Goal: Task Accomplishment & Management: Manage account settings

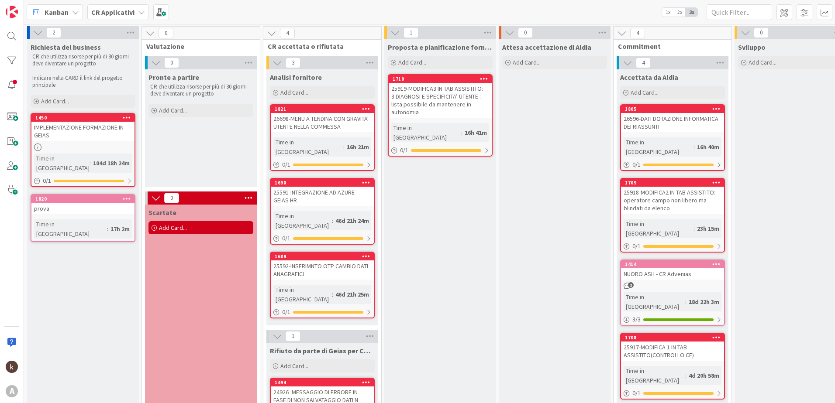
click at [140, 14] on icon at bounding box center [141, 12] width 7 height 7
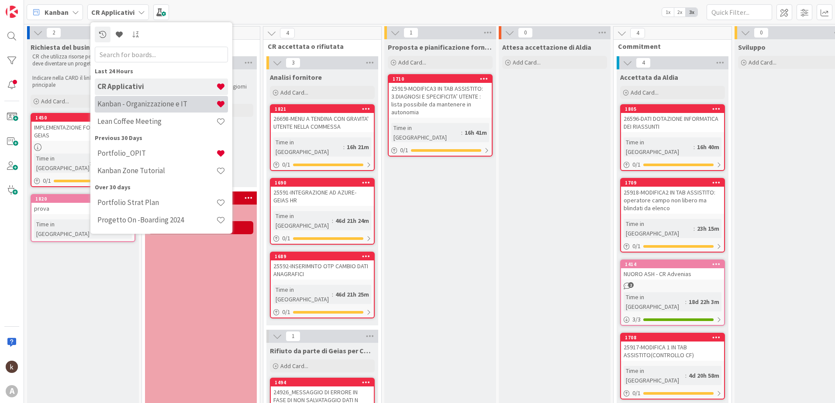
click at [142, 103] on h4 "Kanban - Organizzazione e IT" at bounding box center [156, 104] width 119 height 9
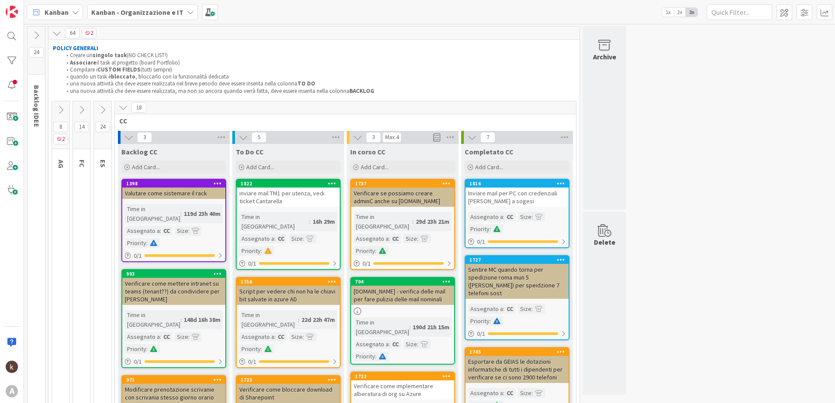
click at [83, 110] on icon at bounding box center [82, 110] width 10 height 10
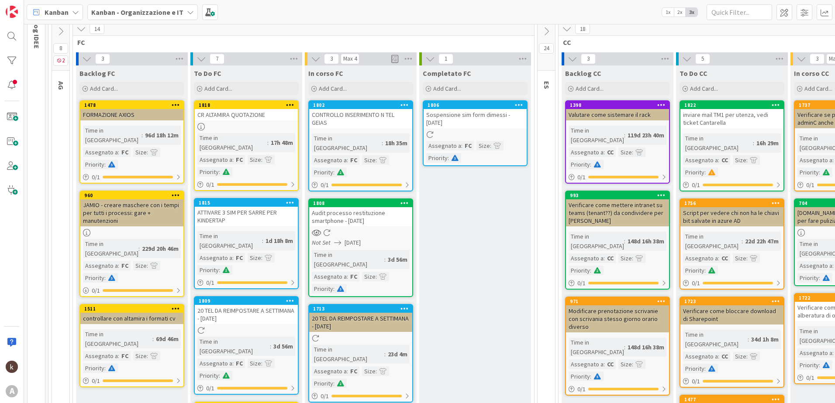
scroll to position [131, 0]
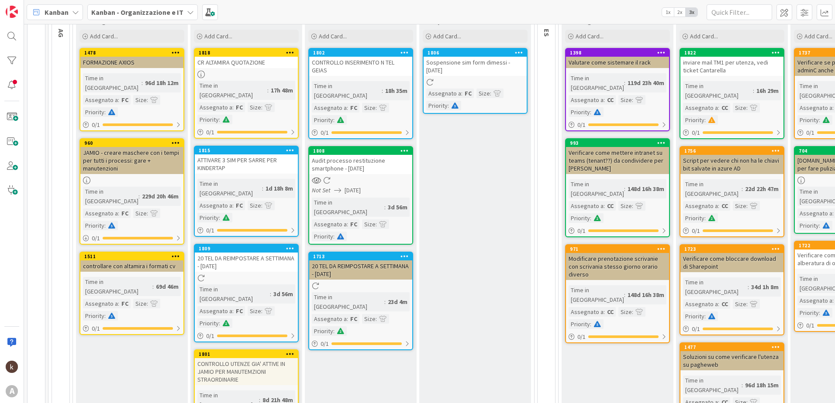
click at [399, 254] on div at bounding box center [404, 257] width 16 height 6
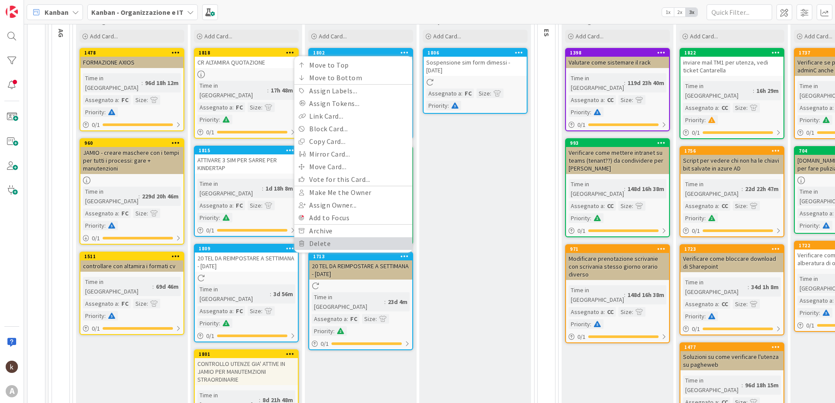
click at [303, 237] on link "Delete" at bounding box center [353, 243] width 118 height 13
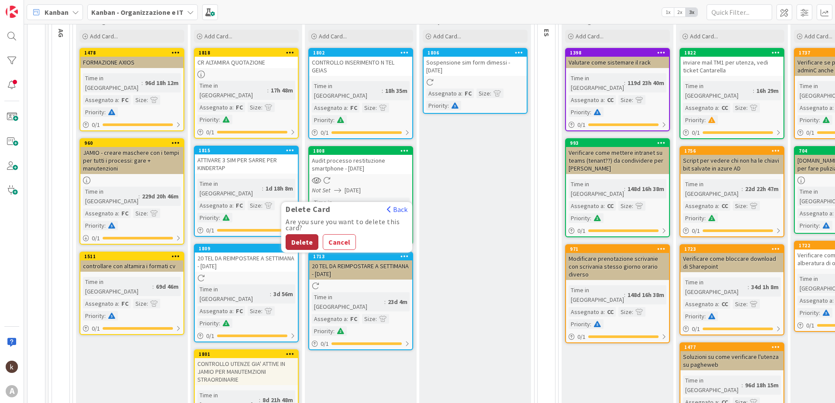
click at [305, 234] on button "Delete" at bounding box center [301, 242] width 33 height 16
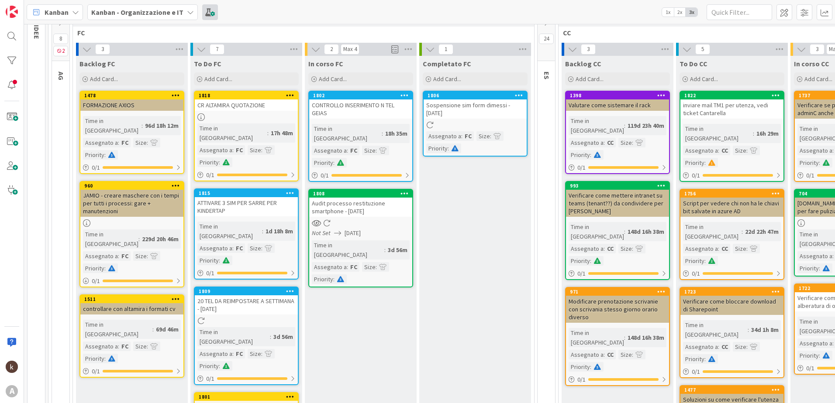
scroll to position [0, 0]
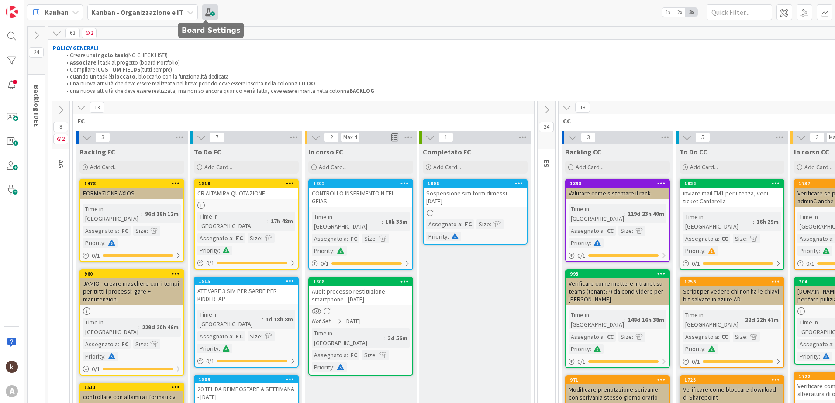
click at [205, 11] on span at bounding box center [210, 12] width 16 height 16
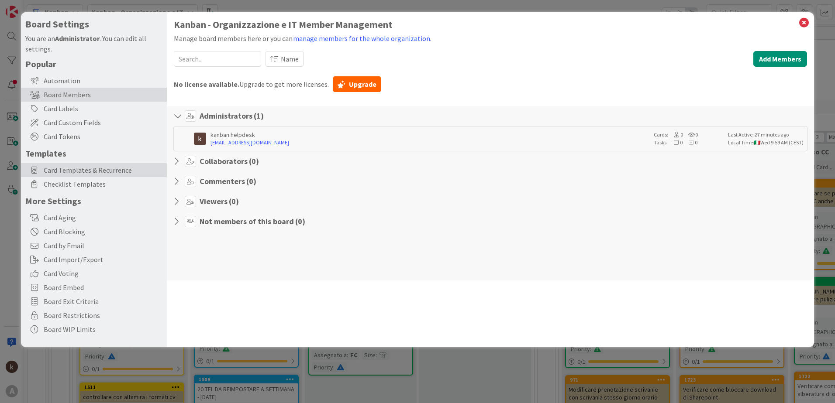
click at [94, 168] on span "Card Templates & Recurrence" at bounding box center [103, 170] width 119 height 10
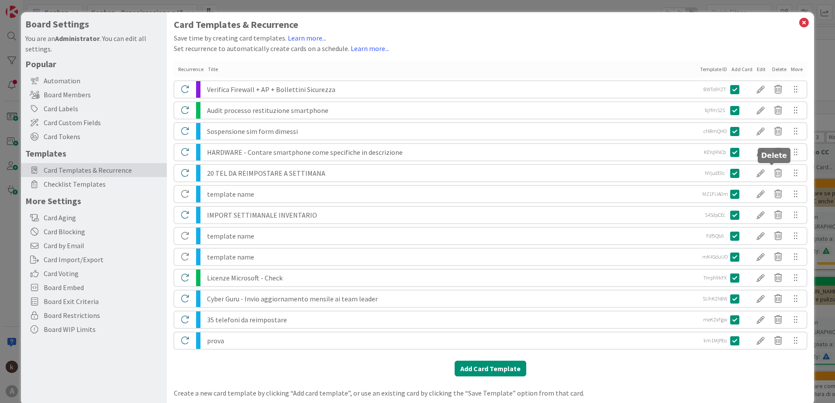
click at [667, 173] on icon at bounding box center [777, 173] width 17 height 15
click at [667, 204] on button "Delete" at bounding box center [698, 207] width 33 height 16
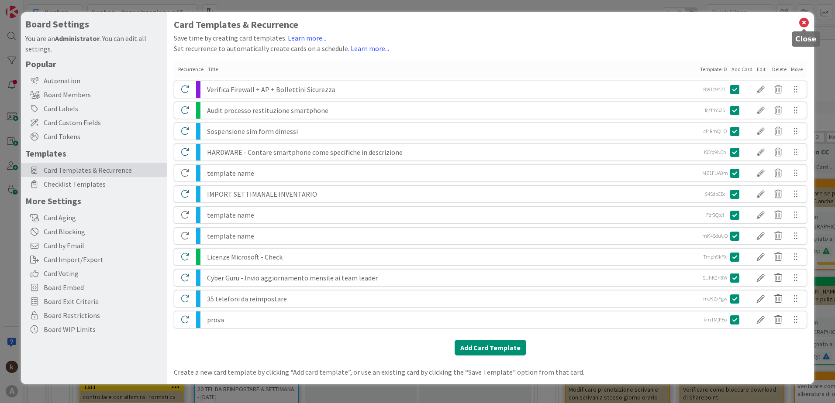
click at [667, 22] on icon at bounding box center [803, 23] width 11 height 12
